Goal: Task Accomplishment & Management: Use online tool/utility

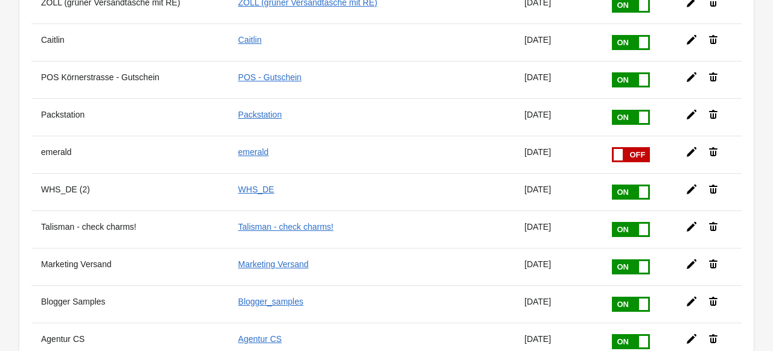
scroll to position [997, 0]
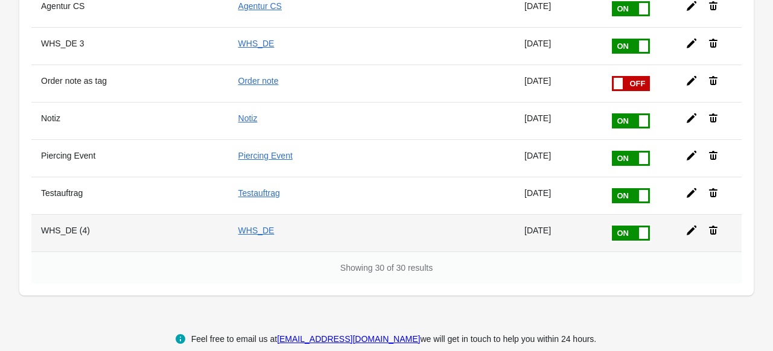
click at [689, 225] on icon at bounding box center [692, 231] width 12 height 12
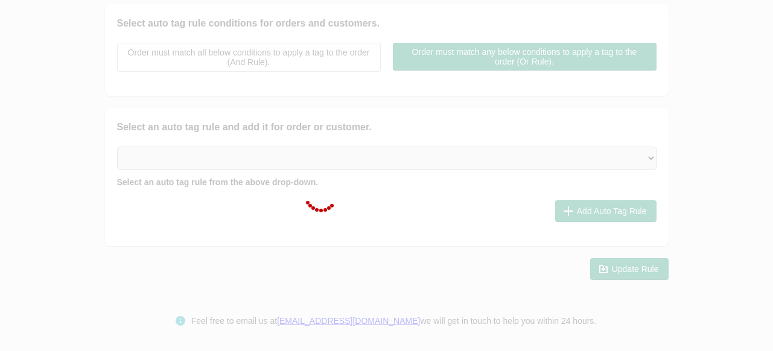
type input "WHS_DE (4)"
checkbox input "true"
type input "WHS_DE"
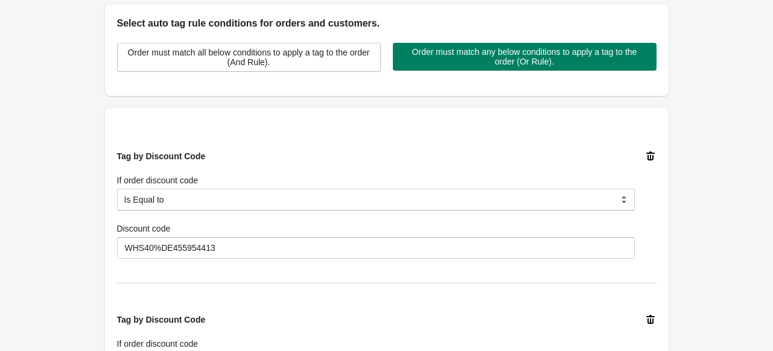
scroll to position [665, 0]
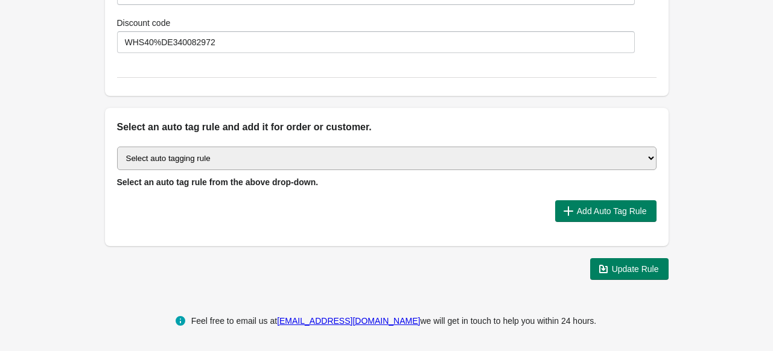
click at [196, 154] on select "Select auto tagging rule Tag by order amount Tag based on the order count (Volu…" at bounding box center [387, 159] width 540 height 24
select select "7"
click at [117, 147] on select "Select auto tagging rule Tag by order amount Tag based on the order count (Volu…" at bounding box center [387, 159] width 540 height 24
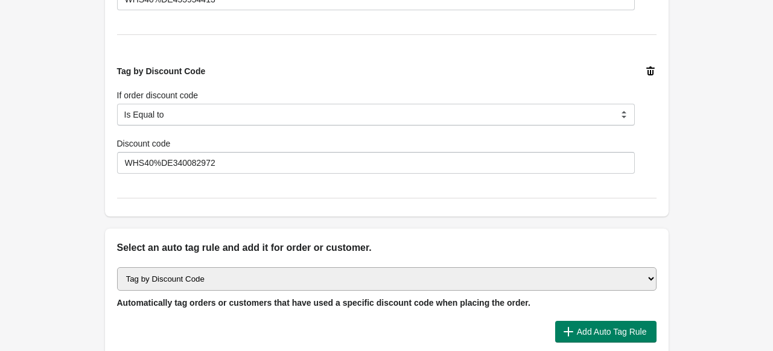
scroll to position [604, 0]
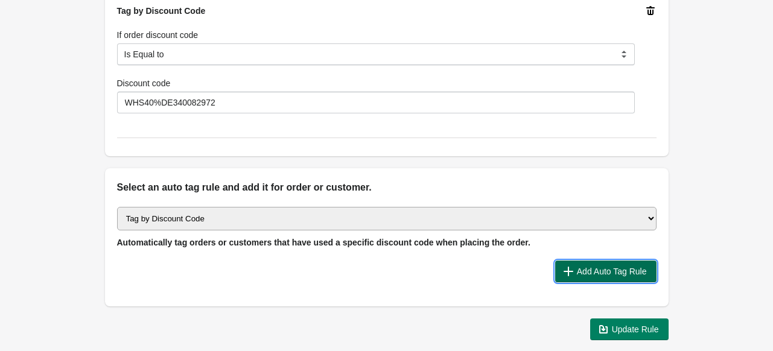
click at [578, 267] on span "Add Auto Tag Rule" at bounding box center [612, 272] width 70 height 10
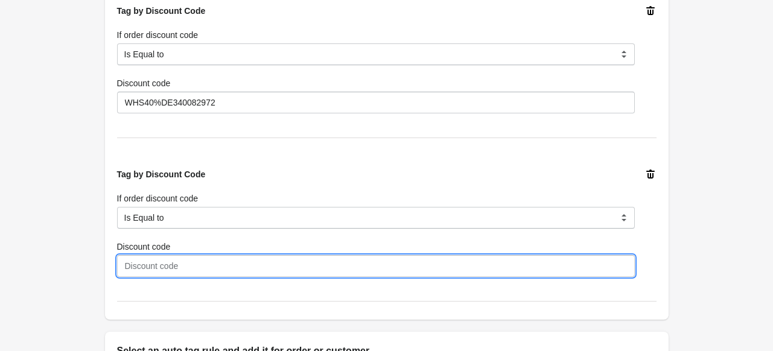
click at [167, 264] on input "Discount code" at bounding box center [376, 266] width 518 height 22
paste input "WHS40%DE353234681"
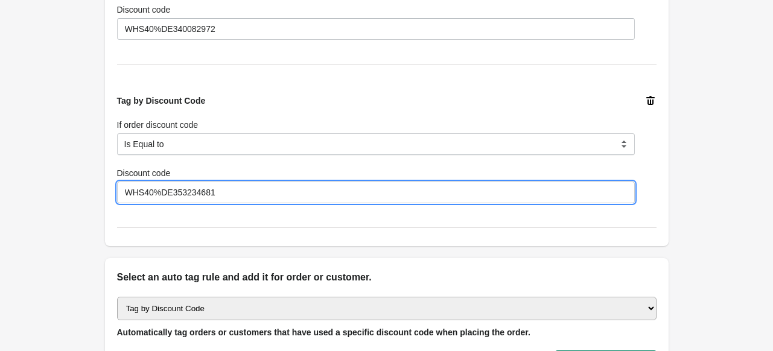
scroll to position [785, 0]
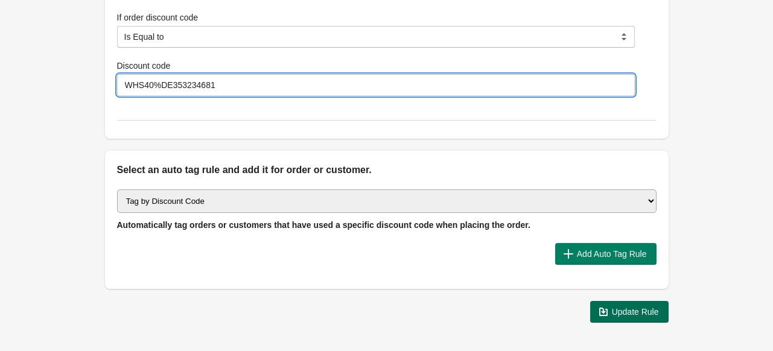
type input "WHS40%DE353234681"
click at [628, 313] on span "Update Rule" at bounding box center [635, 312] width 47 height 10
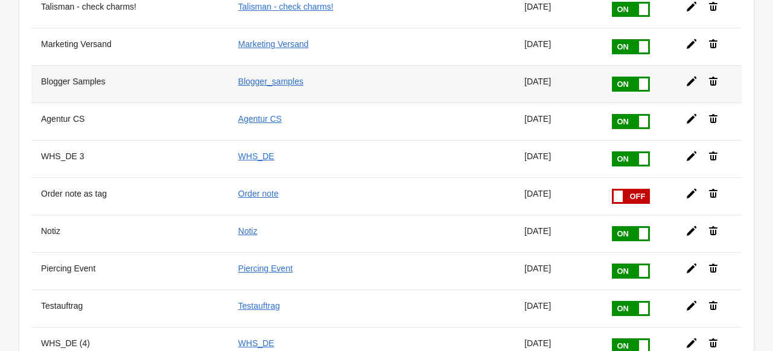
scroll to position [997, 0]
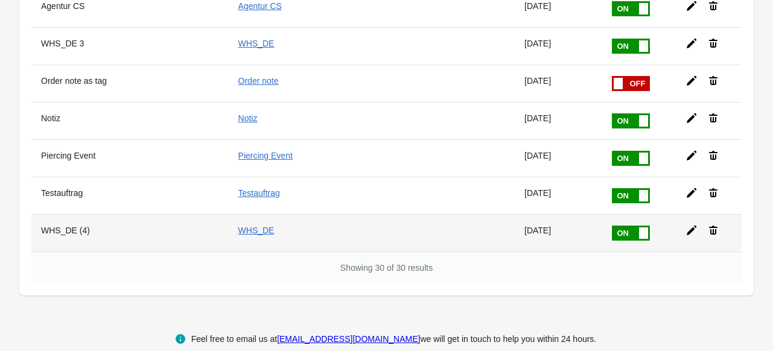
click at [686, 225] on icon at bounding box center [692, 231] width 12 height 12
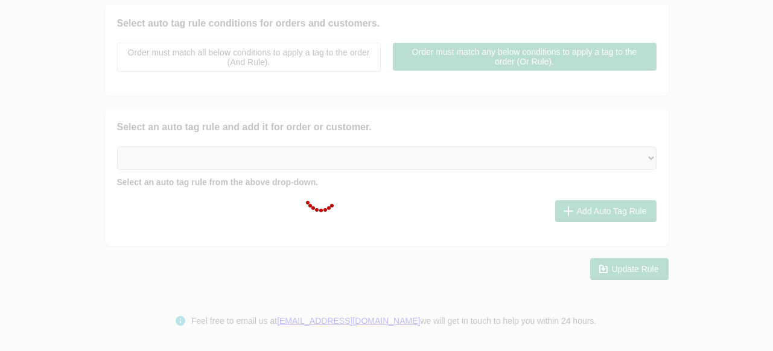
type input "WHS_DE (4)"
checkbox input "true"
type input "WHS_DE"
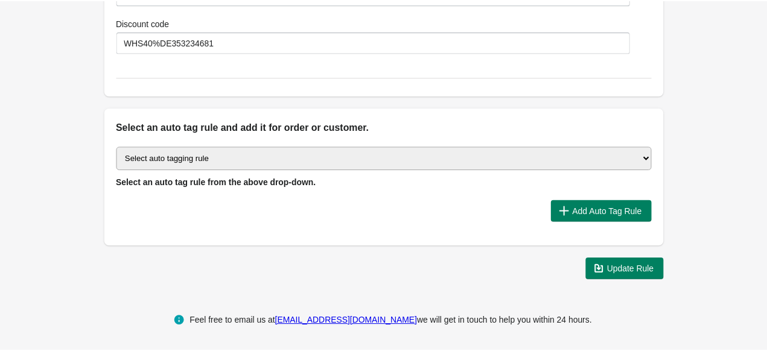
scroll to position [768, 0]
